Goal: Information Seeking & Learning: Learn about a topic

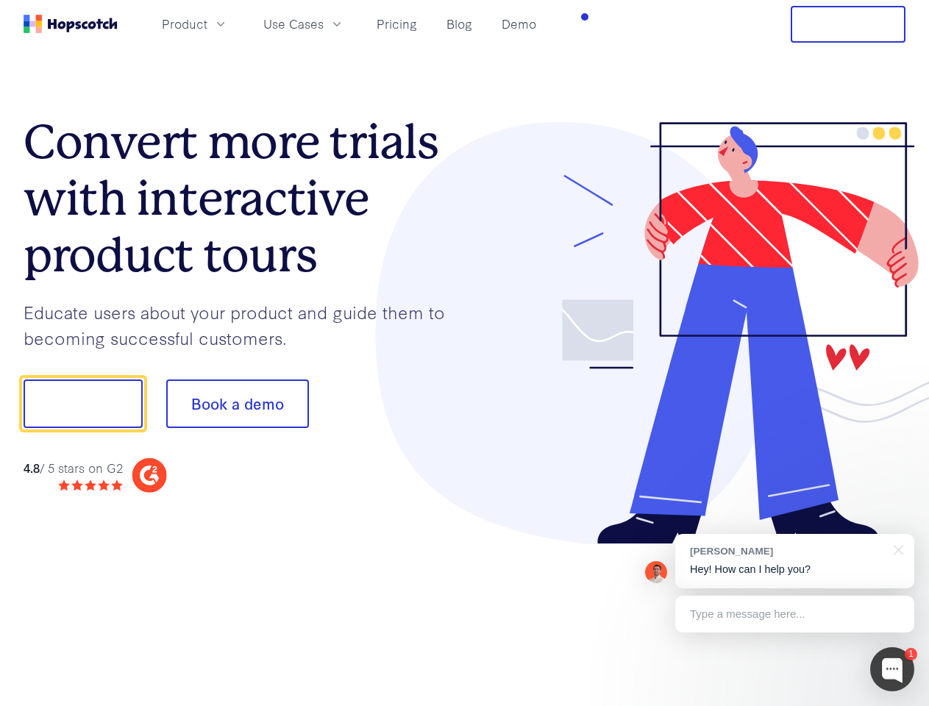
click at [465, 353] on div at bounding box center [685, 333] width 441 height 423
click at [207, 24] on span "Product" at bounding box center [185, 24] width 46 height 18
click at [324, 24] on span "Use Cases" at bounding box center [293, 24] width 60 height 18
click at [848, 24] on button "Free Trial" at bounding box center [848, 24] width 115 height 37
click at [82, 404] on button "Show me!" at bounding box center [83, 404] width 119 height 49
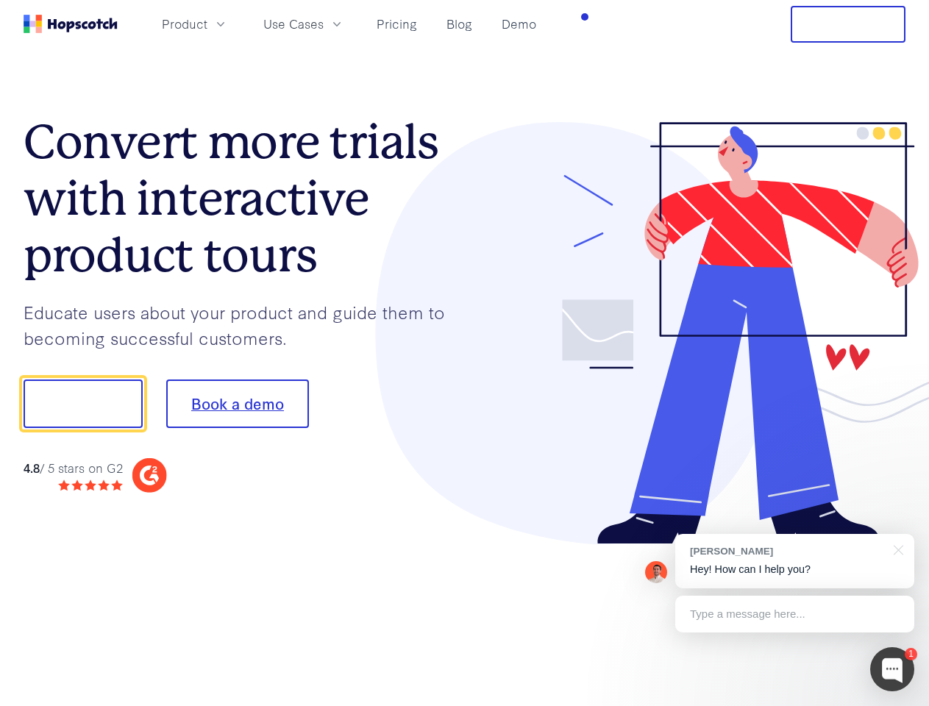
click at [237, 404] on button "Book a demo" at bounding box center [237, 404] width 143 height 49
click at [892, 669] on div at bounding box center [892, 669] width 44 height 44
click at [794, 561] on div "[PERSON_NAME] Hey! How can I help you?" at bounding box center [794, 561] width 239 height 54
click at [896, 549] on div at bounding box center [776, 402] width 276 height 491
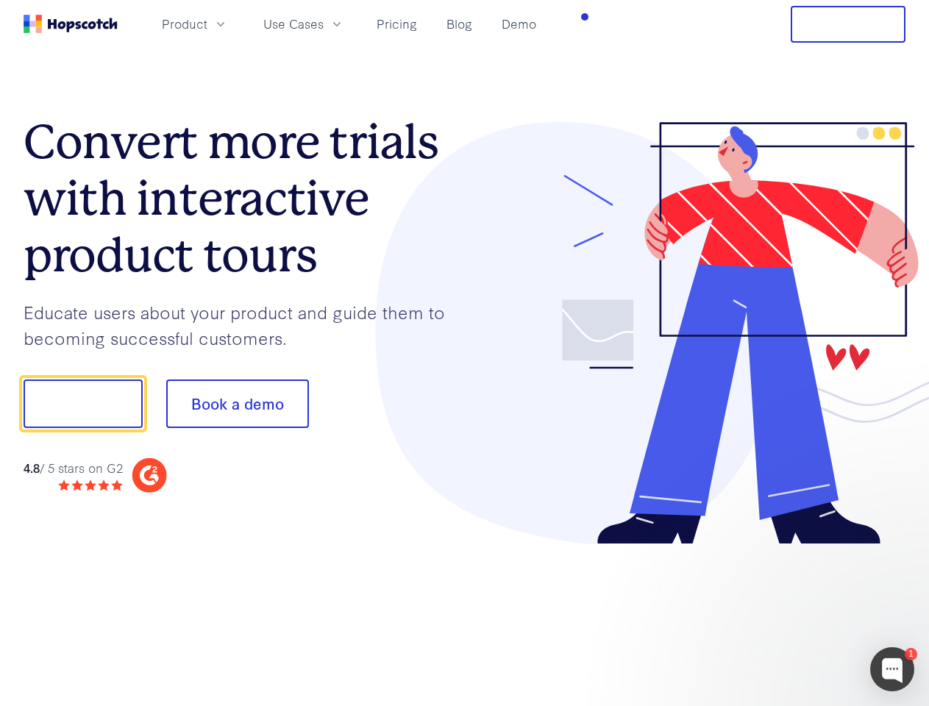
click at [794, 614] on div at bounding box center [776, 500] width 276 height 293
